Goal: Check status: Check status

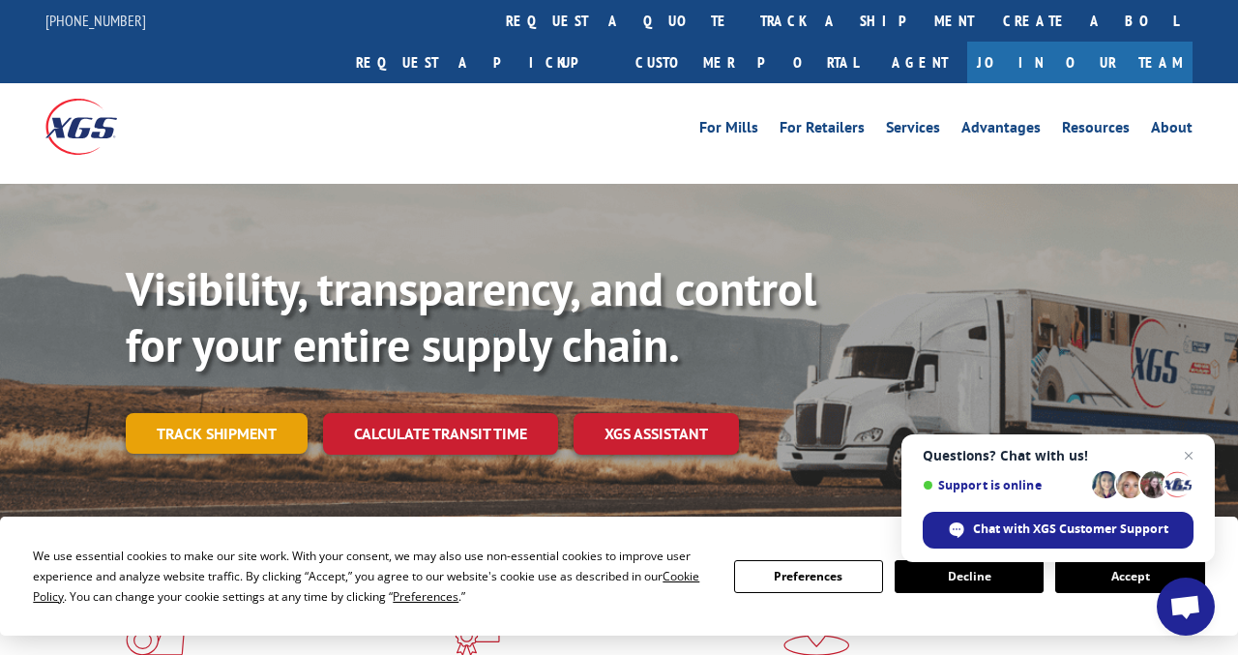
click at [236, 413] on link "Track shipment" at bounding box center [217, 433] width 182 height 41
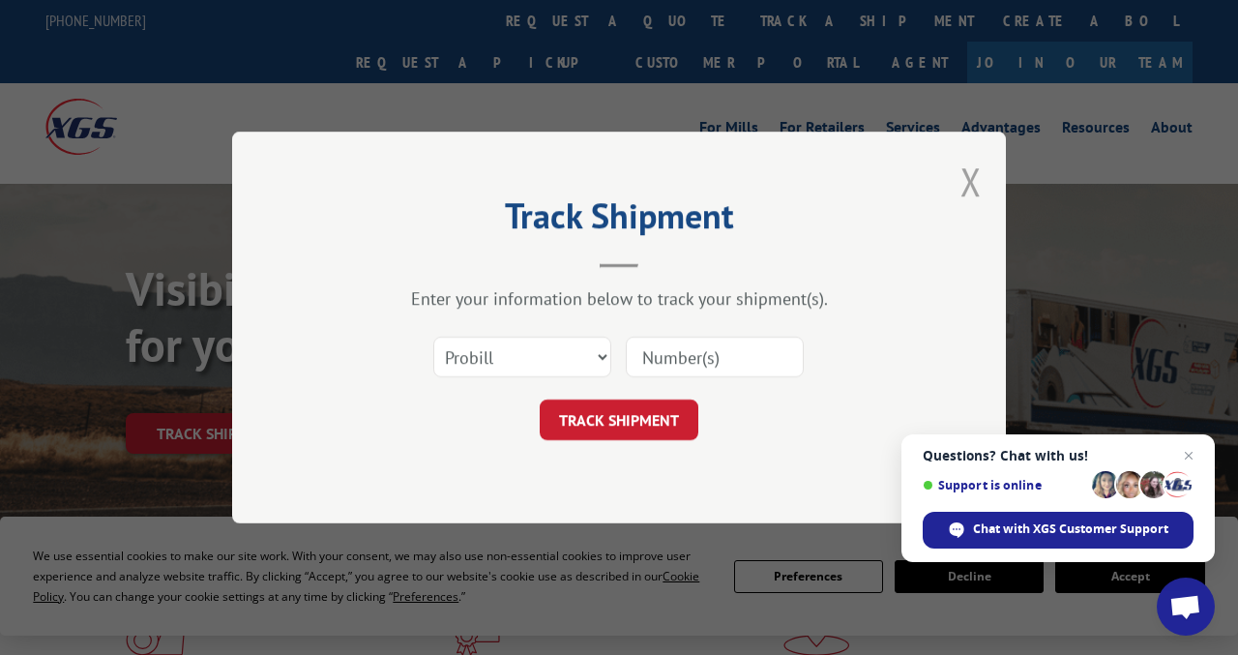
click at [975, 178] on button "Close modal" at bounding box center [970, 181] width 21 height 51
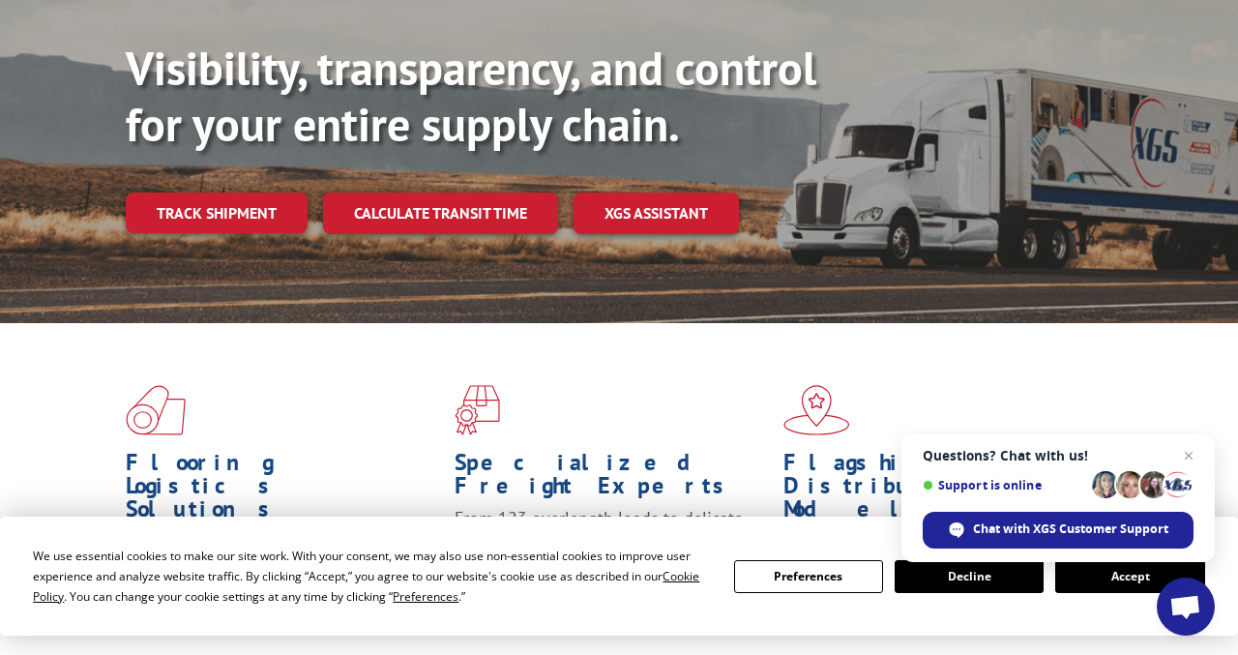
scroll to position [236, 0]
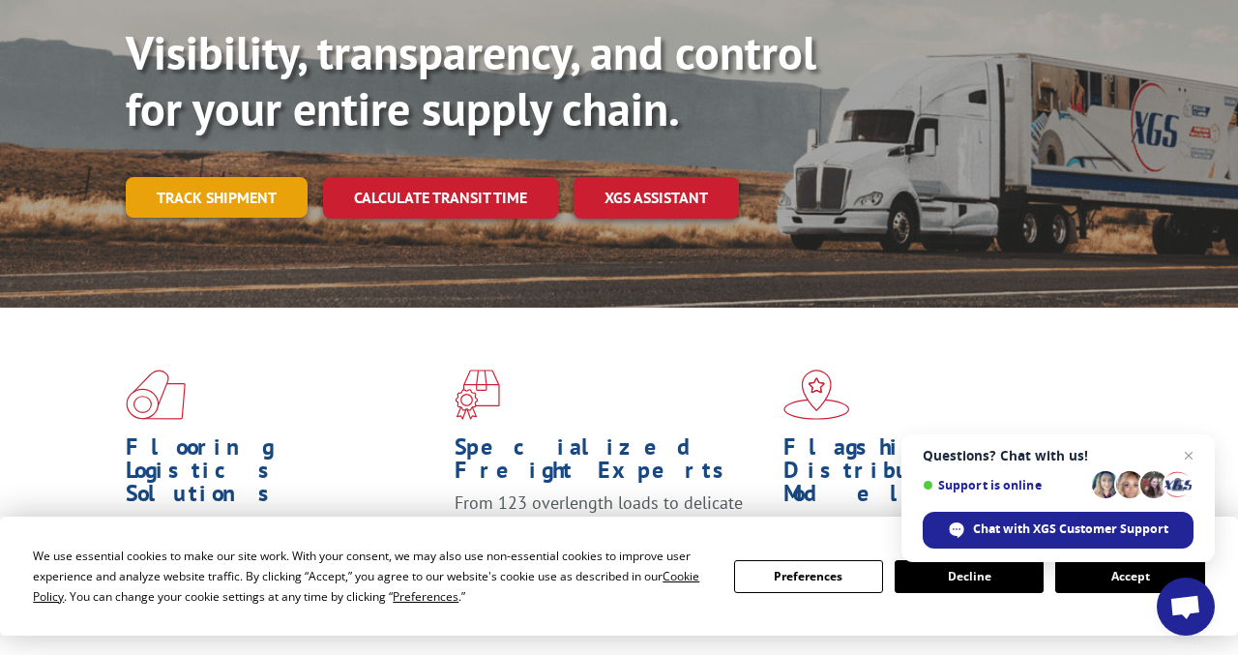
click at [220, 177] on link "Track shipment" at bounding box center [217, 197] width 182 height 41
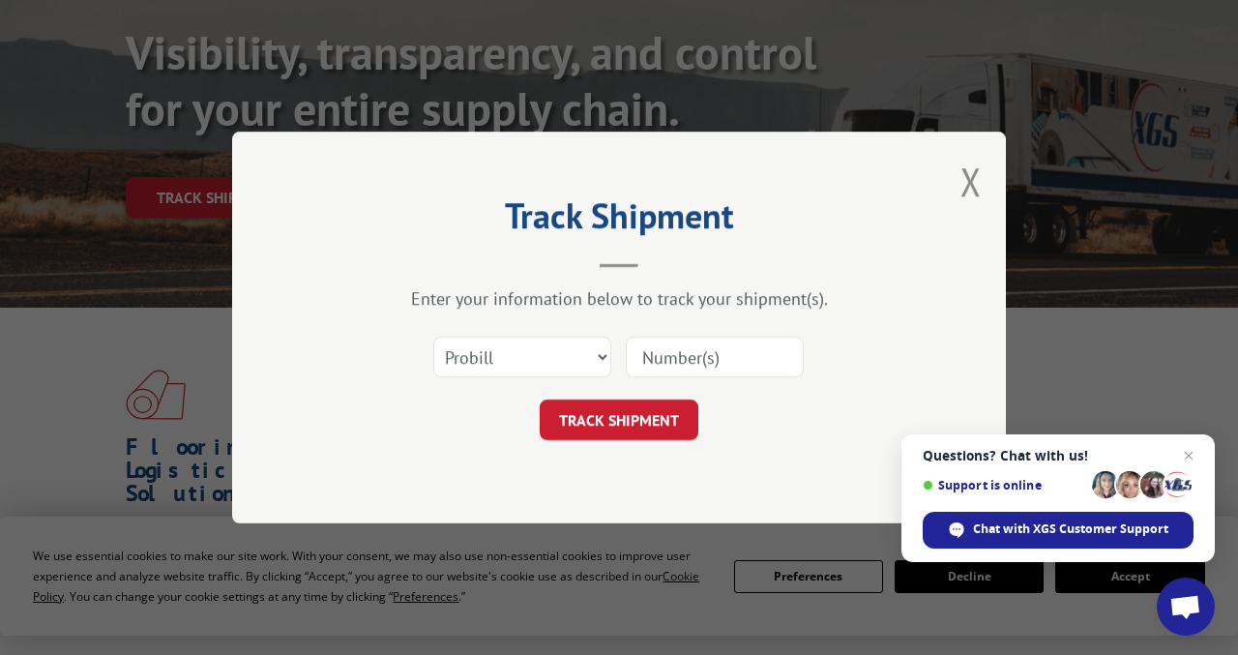
click at [676, 360] on input at bounding box center [715, 357] width 178 height 41
paste input "16945017"
type input "16945017"
click at [639, 432] on button "TRACK SHIPMENT" at bounding box center [619, 419] width 159 height 41
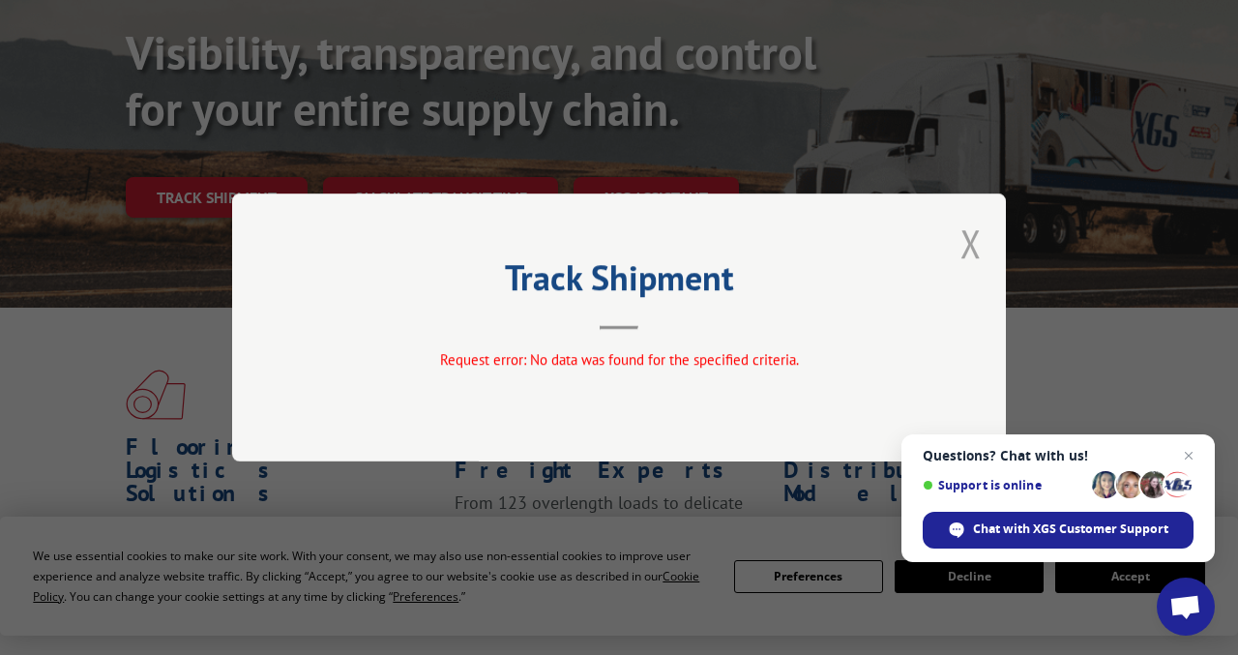
click at [973, 241] on button "Close modal" at bounding box center [970, 243] width 21 height 51
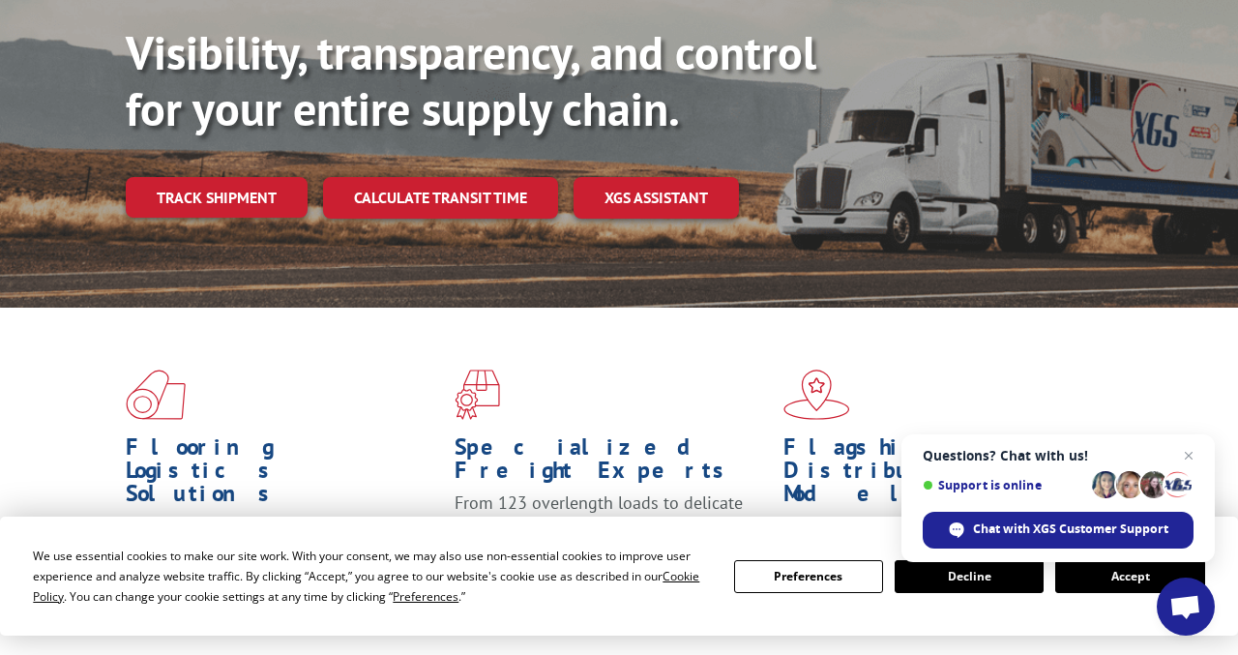
click at [957, 577] on button "Decline" at bounding box center [968, 576] width 149 height 33
